Goal: Information Seeking & Learning: Check status

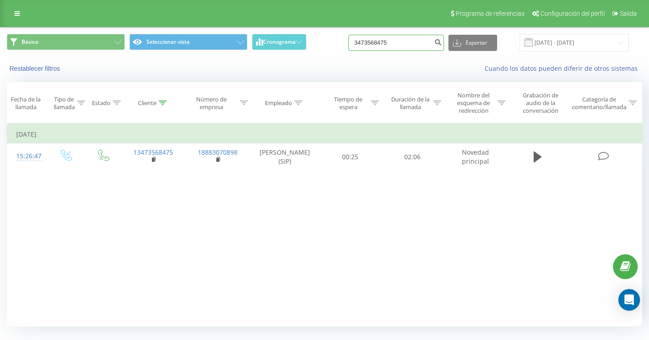
click at [413, 46] on input "3473568475" at bounding box center [395, 43] width 95 height 16
drag, startPoint x: 418, startPoint y: 44, endPoint x: 361, endPoint y: 43, distance: 56.8
click at [361, 43] on div "Básico Seleccionar vista Cronograma 3473568475 Exportar .csv .xls .xlsx 16.09.2…" at bounding box center [324, 43] width 635 height 18
paste input "[PHONE_NUMBER]"
click at [389, 43] on input "[PHONE_NUMBER]" at bounding box center [395, 43] width 95 height 16
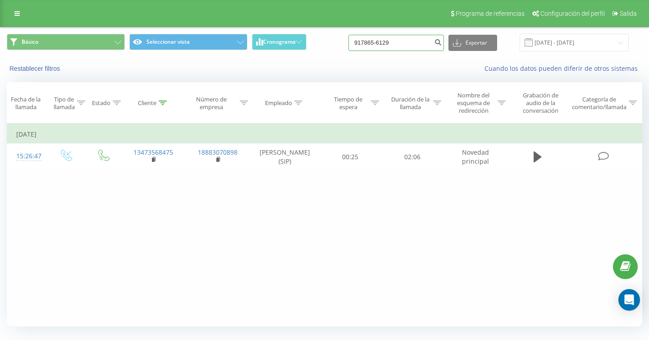
click at [399, 43] on input "917865-6129" at bounding box center [395, 43] width 95 height 16
type input "9178656129"
click at [589, 40] on input "16.09.2025 - 17.09.2025" at bounding box center [573, 43] width 109 height 18
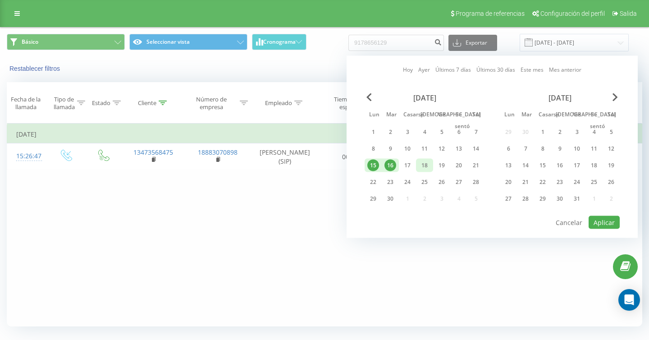
click at [425, 164] on font "18" at bounding box center [424, 165] width 6 height 8
click at [596, 223] on font "Aplicar" at bounding box center [603, 222] width 21 height 9
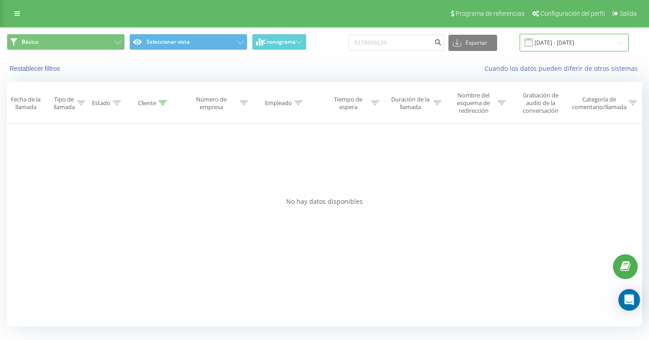
click at [573, 39] on input "18.09.2025 - 18.09.2025" at bounding box center [573, 43] width 109 height 18
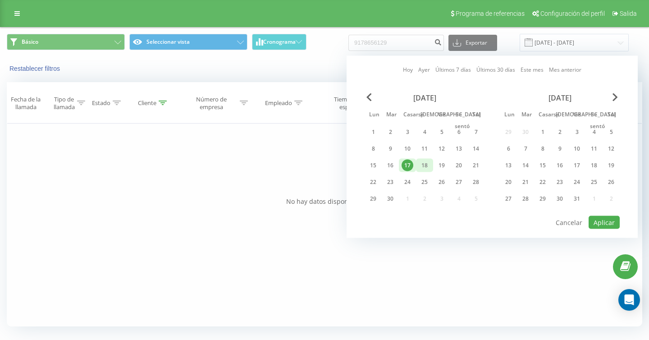
click at [427, 163] on font "18" at bounding box center [424, 165] width 6 height 8
click at [442, 165] on font "19" at bounding box center [441, 165] width 6 height 8
click at [607, 222] on font "Aplicar" at bounding box center [603, 222] width 21 height 9
type input "18.09.2025 - 19.09.2025"
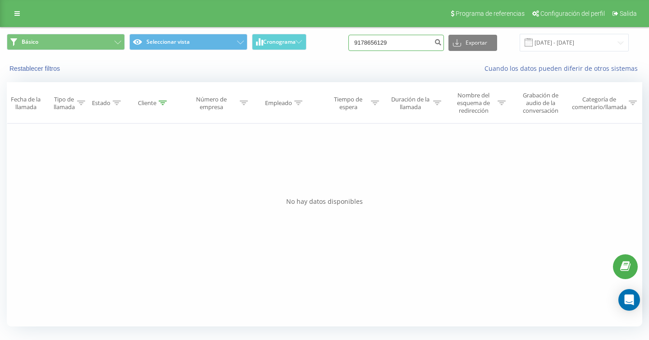
click at [428, 44] on input "9178656129" at bounding box center [395, 43] width 95 height 16
click at [379, 43] on input "9178656129" at bounding box center [395, 43] width 95 height 16
click at [441, 42] on icon "submit" at bounding box center [438, 40] width 8 height 5
click at [578, 41] on input "[DATE] - [DATE]" at bounding box center [573, 43] width 109 height 18
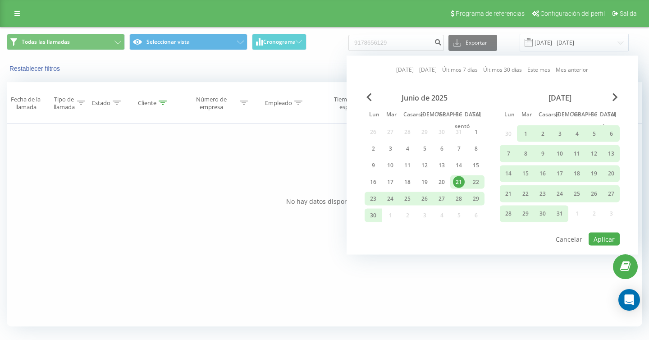
click at [611, 97] on div "[DATE]" at bounding box center [560, 97] width 120 height 9
click at [619, 97] on div "[DATE]" at bounding box center [560, 97] width 120 height 9
click at [617, 98] on span "Mes próximo" at bounding box center [614, 97] width 5 height 8
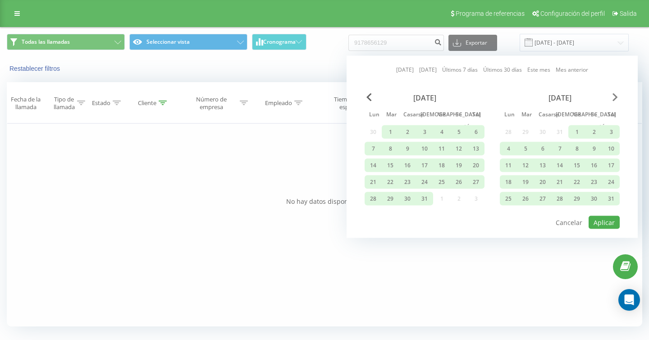
click at [617, 98] on span "Mes próximo" at bounding box center [614, 97] width 5 height 8
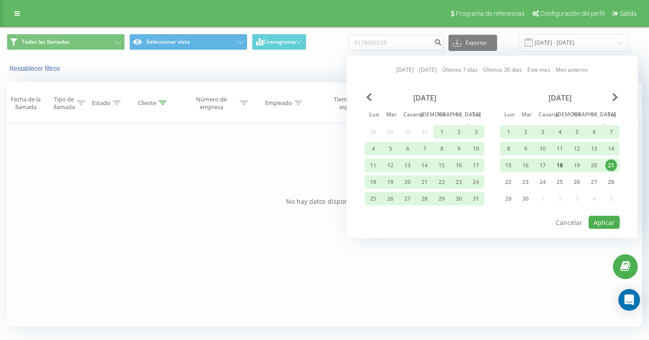
click at [557, 164] on font "18" at bounding box center [559, 165] width 6 height 8
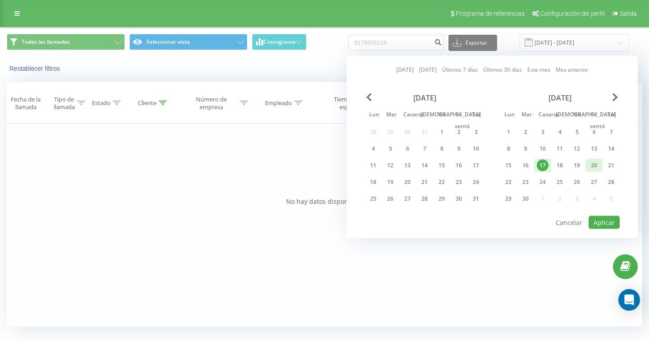
click at [594, 164] on font "20" at bounding box center [594, 165] width 6 height 8
click at [602, 220] on font "Aplicar" at bounding box center [603, 222] width 21 height 9
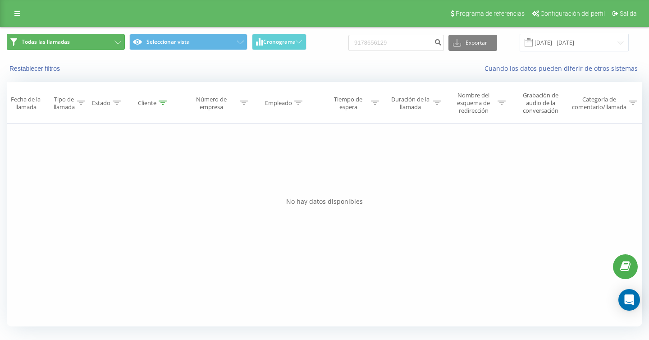
click at [79, 38] on button "Todas las llamadas" at bounding box center [66, 42] width 118 height 16
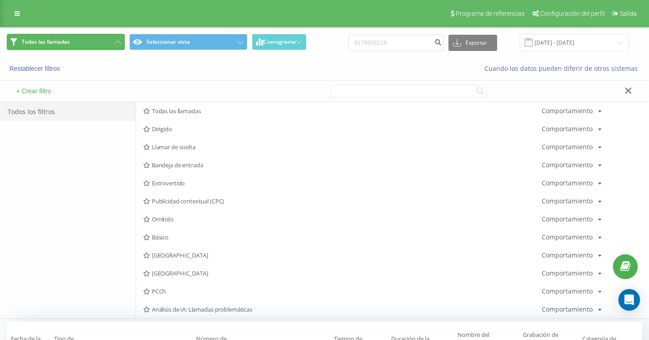
click at [105, 44] on button "Todas las llamadas" at bounding box center [66, 42] width 118 height 16
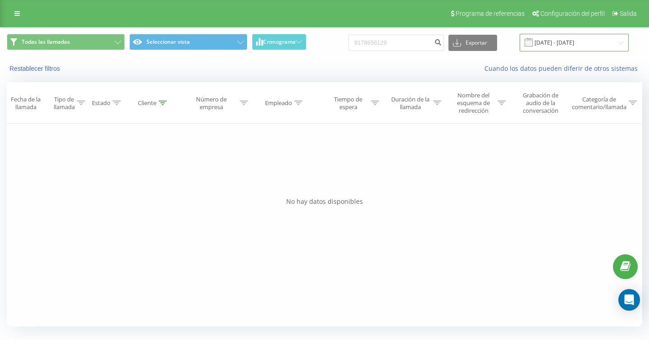
click at [568, 42] on input "18.09.2025 - 20.09.2025" at bounding box center [573, 43] width 109 height 18
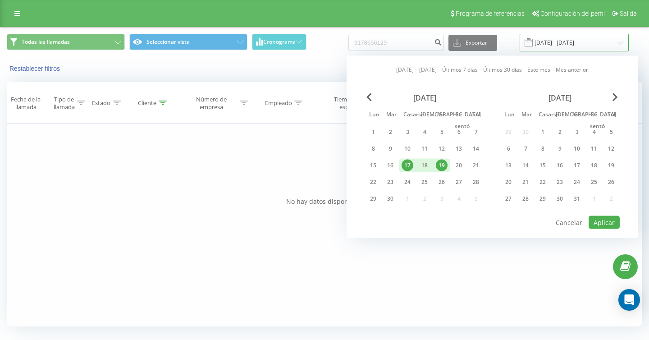
click at [587, 44] on input "18.09.2025 - 20.09.2025" at bounding box center [573, 43] width 109 height 18
click at [392, 165] on font "16" at bounding box center [390, 165] width 6 height 8
click at [408, 164] on font "17" at bounding box center [407, 165] width 6 height 8
click at [450, 165] on div "20" at bounding box center [458, 166] width 17 height 14
click at [402, 167] on div "17" at bounding box center [407, 165] width 12 height 12
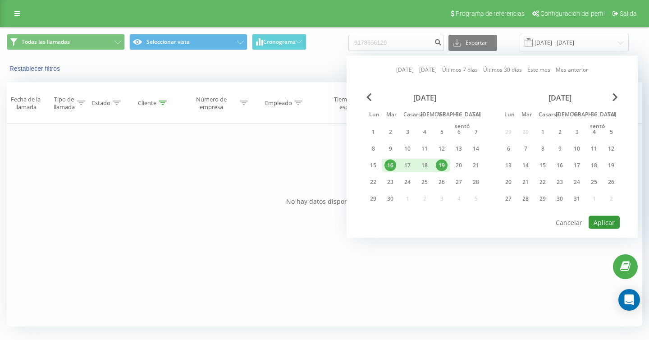
click at [601, 222] on font "Aplicar" at bounding box center [603, 222] width 21 height 9
type input "[DATE] - [DATE]"
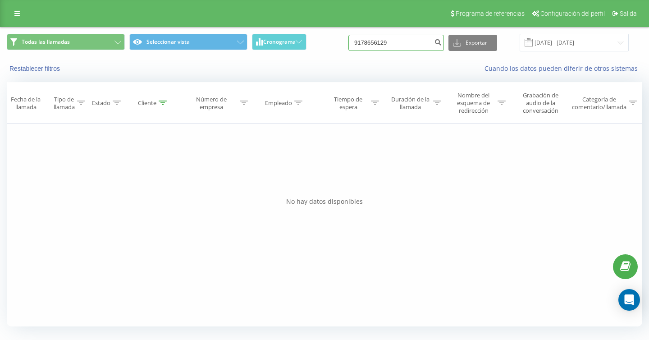
click at [417, 41] on input "9178656129" at bounding box center [395, 43] width 95 height 16
click at [374, 41] on input "9178656129" at bounding box center [395, 43] width 95 height 16
click at [441, 40] on icon "submit" at bounding box center [438, 40] width 8 height 5
click at [77, 98] on div "Tipo de llamada" at bounding box center [70, 102] width 32 height 15
click at [93, 171] on div "Introduzca el valor" at bounding box center [62, 171] width 64 height 7
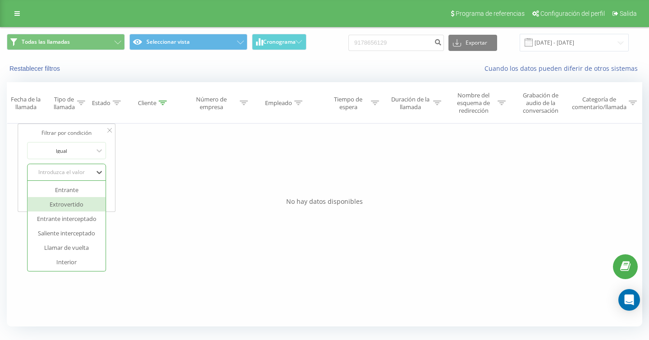
click at [84, 201] on div "Extrovertido" at bounding box center [66, 204] width 78 height 14
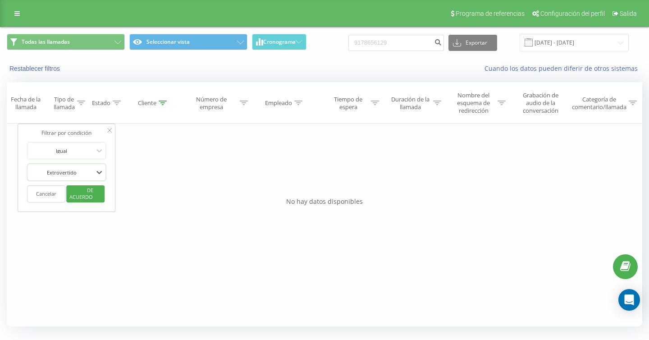
click at [89, 188] on font "DE ACUERDO" at bounding box center [81, 193] width 24 height 14
click at [547, 46] on input "[DATE] - [DATE]" at bounding box center [573, 43] width 109 height 18
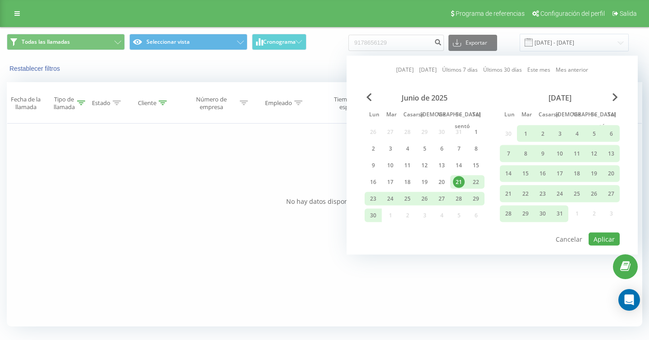
click at [616, 102] on div "Julio de 2025 Lun Mar Casarse Jue Vie Se sentó Sol 30 1 2 3 4 5 6 7 8 9 10 11 1…" at bounding box center [560, 159] width 120 height 132
click at [615, 95] on span "Mes próximo" at bounding box center [614, 97] width 5 height 8
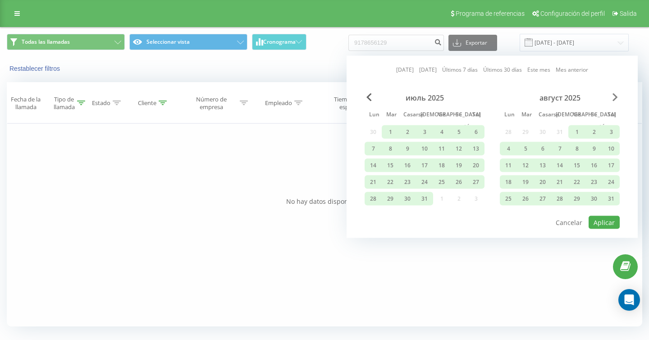
click at [615, 95] on span "Mes próximo" at bounding box center [614, 97] width 5 height 8
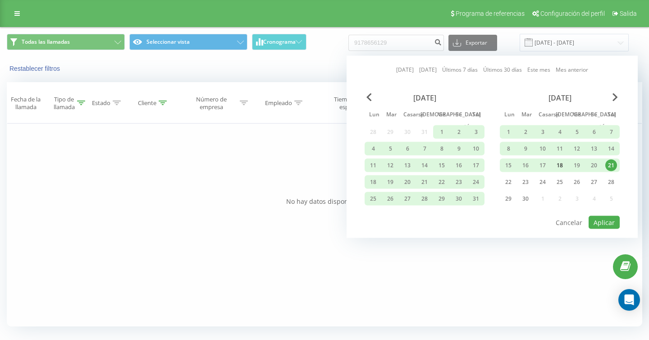
click at [561, 170] on div "18" at bounding box center [560, 165] width 12 height 12
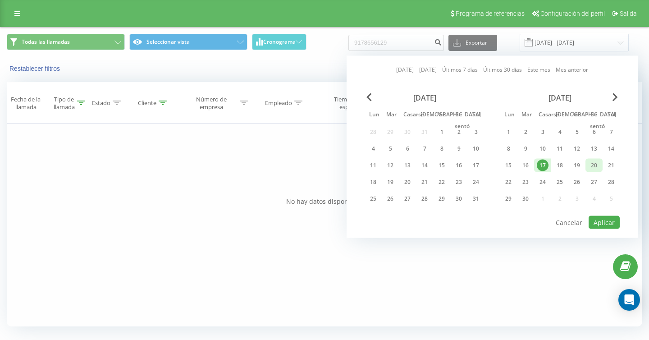
click at [598, 169] on div "20" at bounding box center [594, 165] width 12 height 12
click at [602, 221] on font "Aplicar" at bounding box center [603, 222] width 21 height 9
type input "18.09.2025 - 20.09.2025"
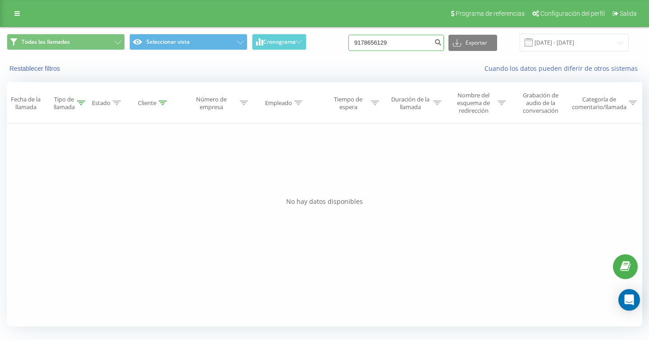
click at [410, 41] on input "9178656129" at bounding box center [395, 43] width 95 height 16
drag, startPoint x: 410, startPoint y: 41, endPoint x: 350, endPoint y: 40, distance: 60.4
click at [349, 40] on div "Todas las llamadas Seleccionar vista Cronograma 9178656129 Exportar .csv .xls .…" at bounding box center [324, 43] width 635 height 18
paste input "-865-"
type input "[PHONE_NUMBER]"
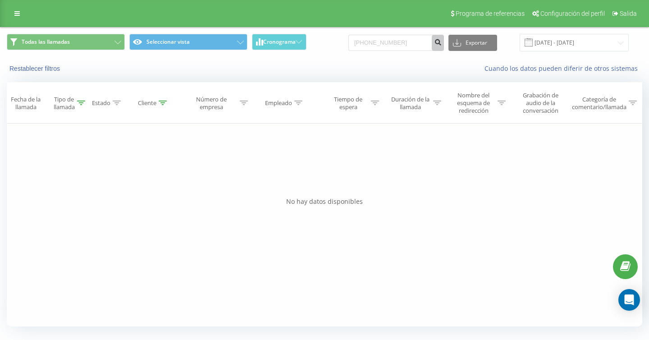
click at [441, 43] on icon "submit" at bounding box center [438, 40] width 8 height 5
click at [390, 42] on input "[PHONE_NUMBER]" at bounding box center [395, 43] width 95 height 16
click at [400, 44] on input "917865-6129" at bounding box center [395, 43] width 95 height 16
type input "9178656129"
click at [552, 38] on input "[DATE] - [DATE]" at bounding box center [573, 43] width 109 height 18
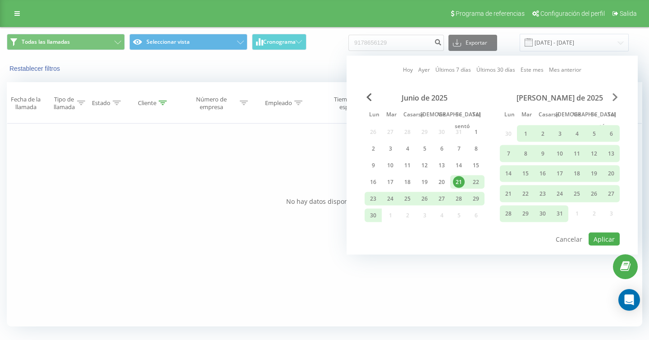
click at [615, 97] on span "Mes próximo" at bounding box center [614, 97] width 5 height 8
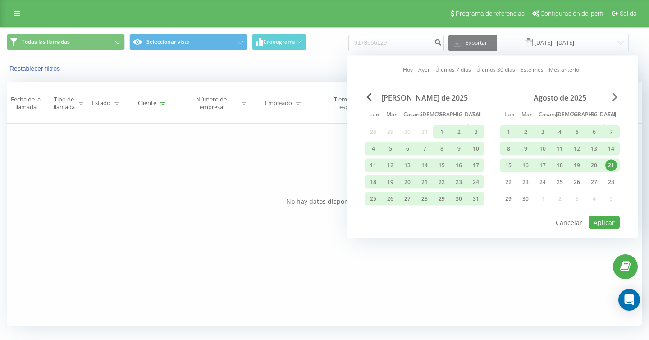
click at [615, 97] on span "Mes próximo" at bounding box center [614, 97] width 5 height 8
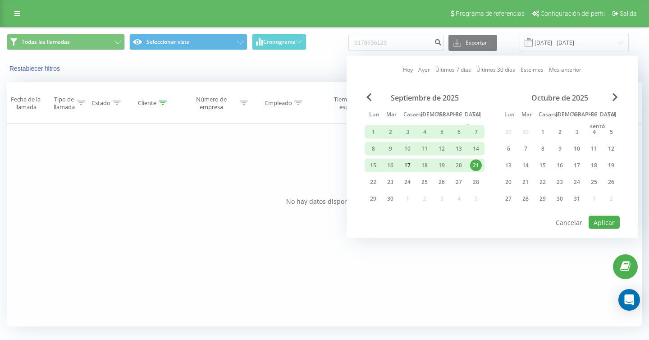
click at [404, 165] on font "17" at bounding box center [407, 165] width 6 height 8
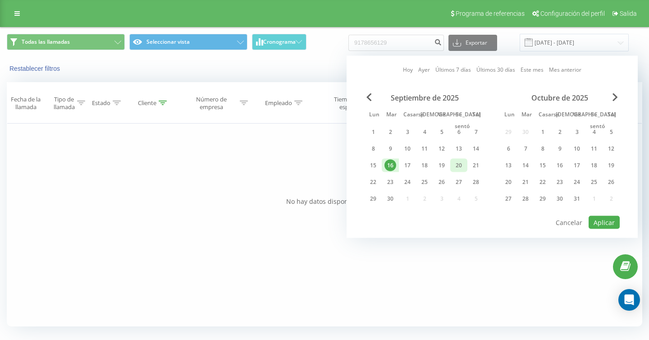
click at [452, 168] on div "20" at bounding box center [458, 166] width 17 height 14
click at [604, 223] on font "Aplicar" at bounding box center [603, 222] width 21 height 9
type input "[DATE] - [DATE]"
